Goal: Check status: Check status

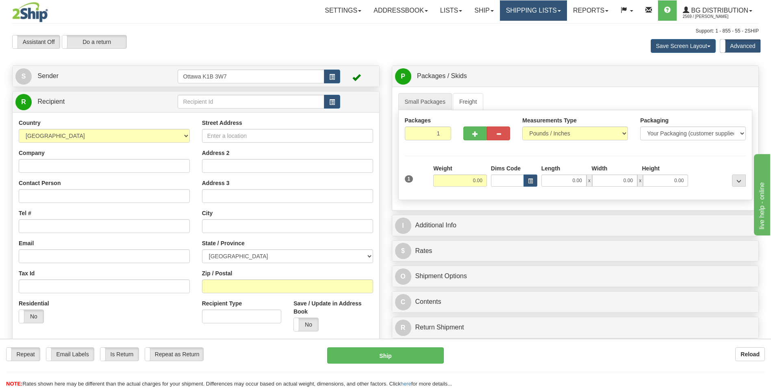
click at [529, 5] on link "Shipping lists" at bounding box center [533, 10] width 67 height 20
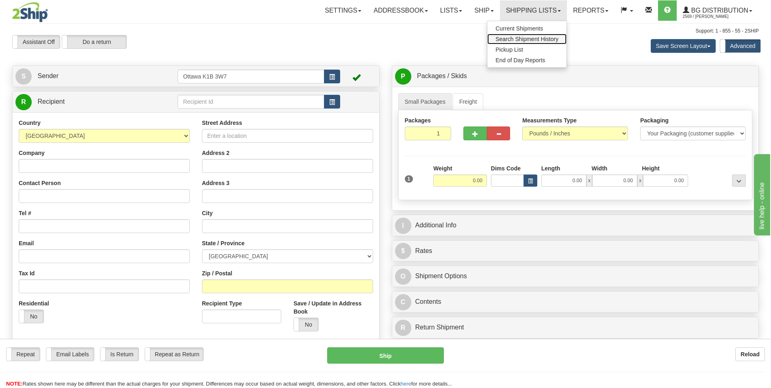
click at [523, 41] on span "Search Shipment History" at bounding box center [526, 39] width 63 height 7
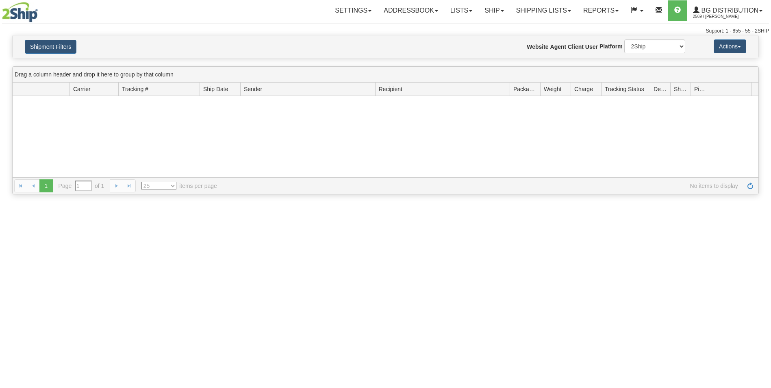
type input "From 10/07/2025 To 10/08/2025"
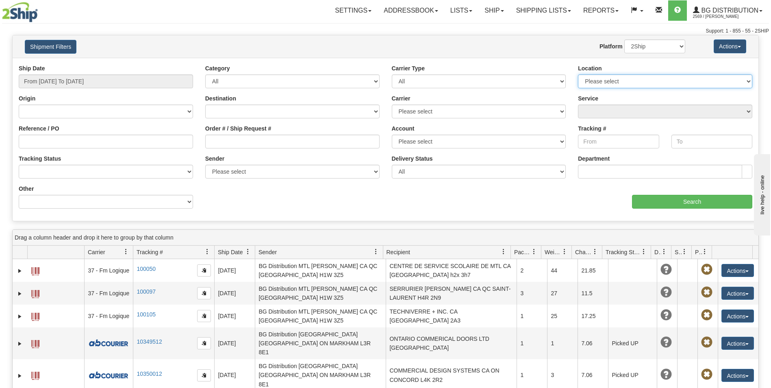
click at [619, 83] on select "Please select Ottawa K1B 3W7 Montreal Quebec City Winnipeg Toronto" at bounding box center [665, 81] width 174 height 14
select select "5898"
click at [578, 74] on select "Please select Ottawa K1B 3W7 Montreal Quebec City Winnipeg Toronto" at bounding box center [665, 81] width 174 height 14
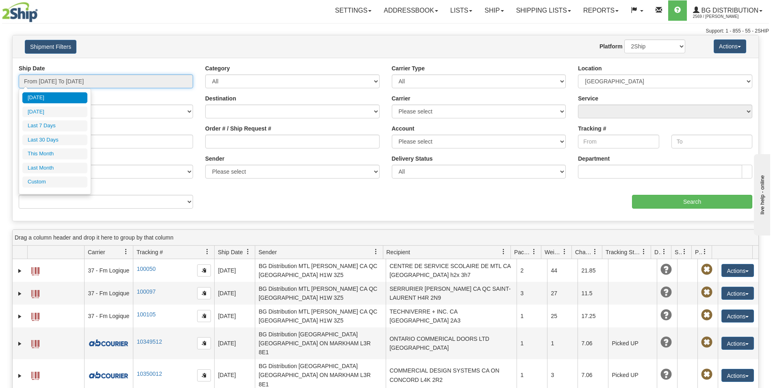
click at [105, 82] on input "From 10/07/2025 To 10/08/2025" at bounding box center [106, 81] width 174 height 14
type input "09/01/2025"
type input "09/30/2025"
type input "[DATE]"
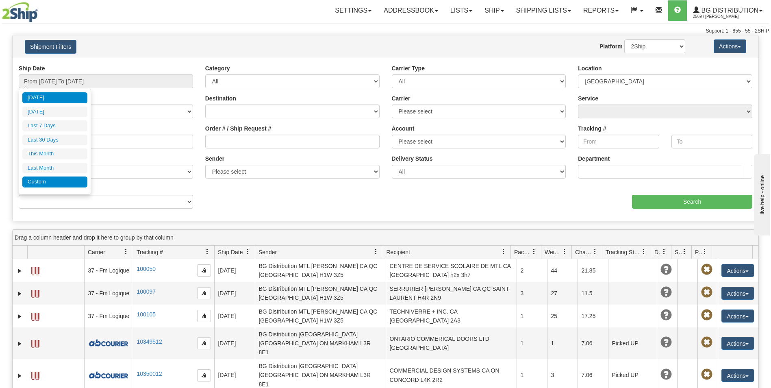
click at [58, 183] on li "Custom" at bounding box center [54, 181] width 65 height 11
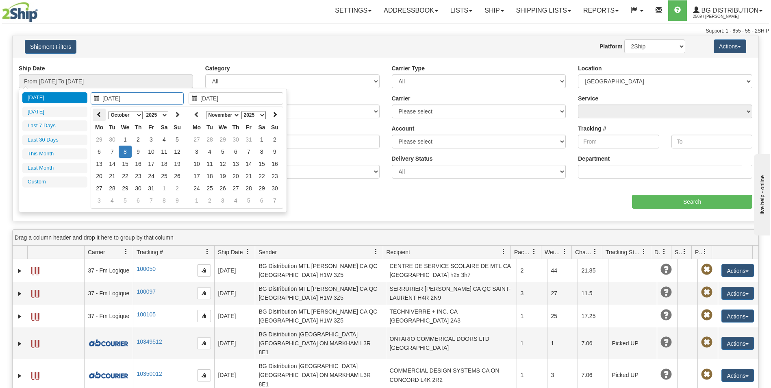
click at [102, 115] on th at bounding box center [99, 114] width 13 height 13
type input "09/25/2025"
click at [141, 188] on td "25" at bounding box center [138, 188] width 13 height 12
click at [198, 115] on icon at bounding box center [197, 114] width 6 height 6
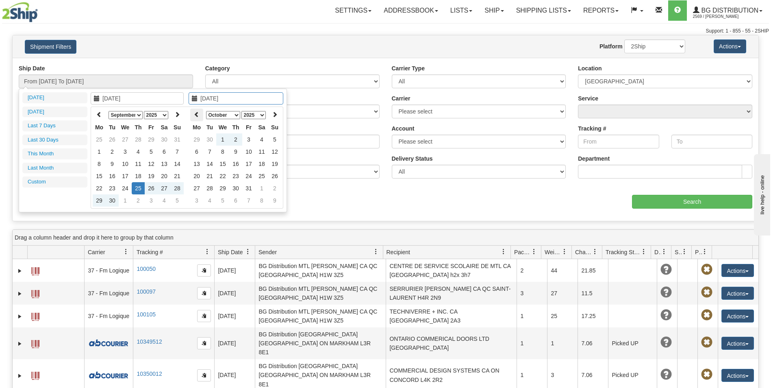
click at [196, 118] on th at bounding box center [196, 114] width 13 height 13
type input "09/26/2025"
click at [249, 186] on td "26" at bounding box center [248, 188] width 13 height 12
type input "From 09/25/2025 To 09/26/2025"
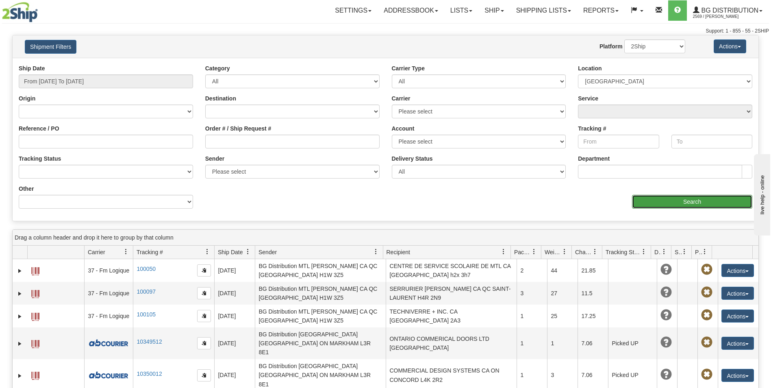
click at [684, 201] on input "Search" at bounding box center [692, 202] width 120 height 14
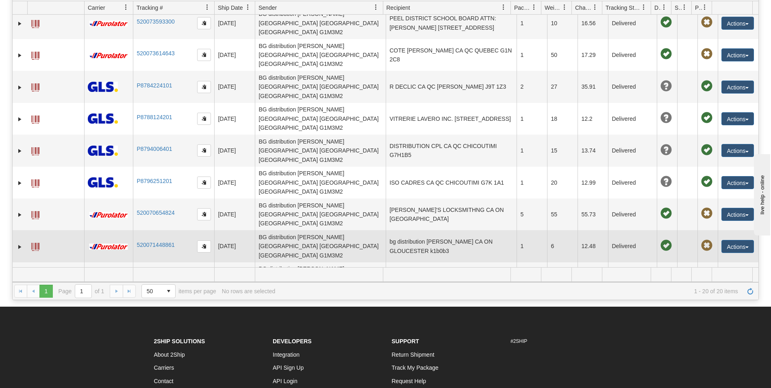
scroll to position [122, 0]
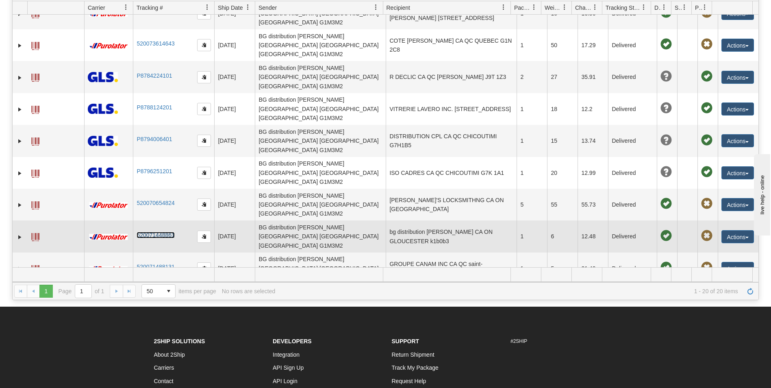
click at [153, 232] on link "520071448861" at bounding box center [156, 235] width 38 height 7
